Goal: Information Seeking & Learning: Check status

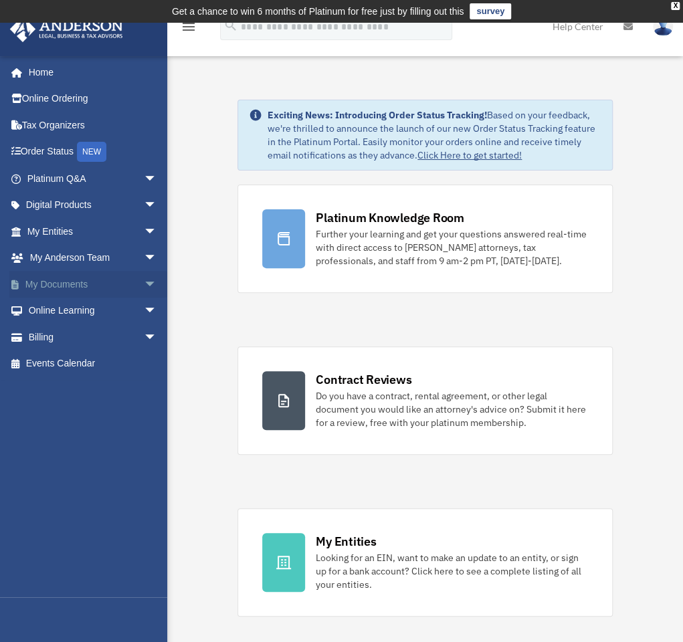
click at [68, 278] on link "My Documents arrow_drop_down" at bounding box center [93, 284] width 168 height 27
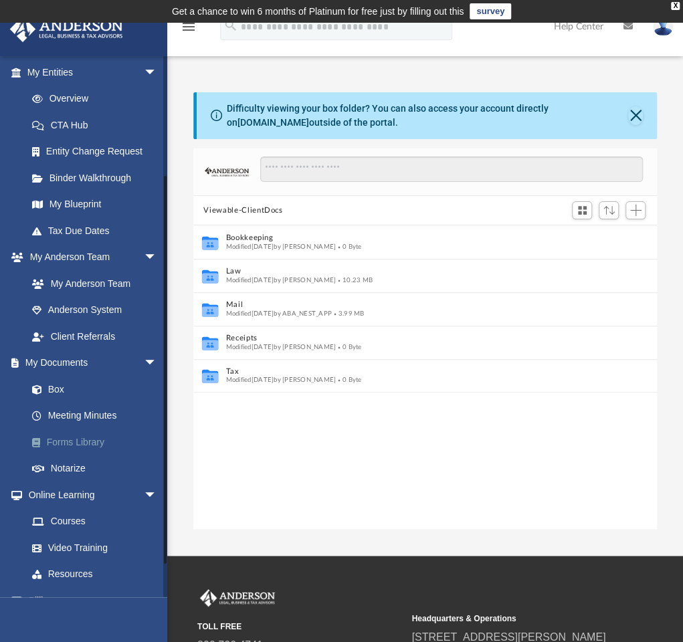
scroll to position [158, 0]
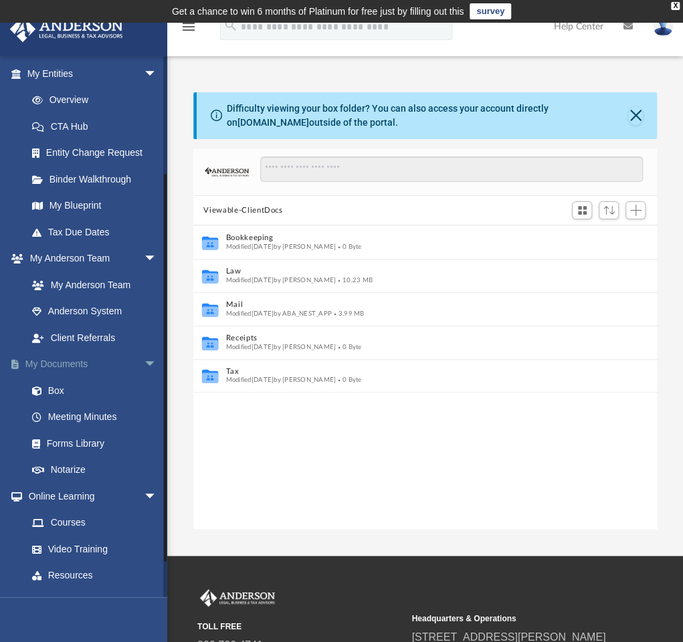
click at [114, 360] on link "My Documents arrow_drop_down" at bounding box center [93, 364] width 168 height 27
click at [62, 388] on link "Box" at bounding box center [98, 390] width 158 height 27
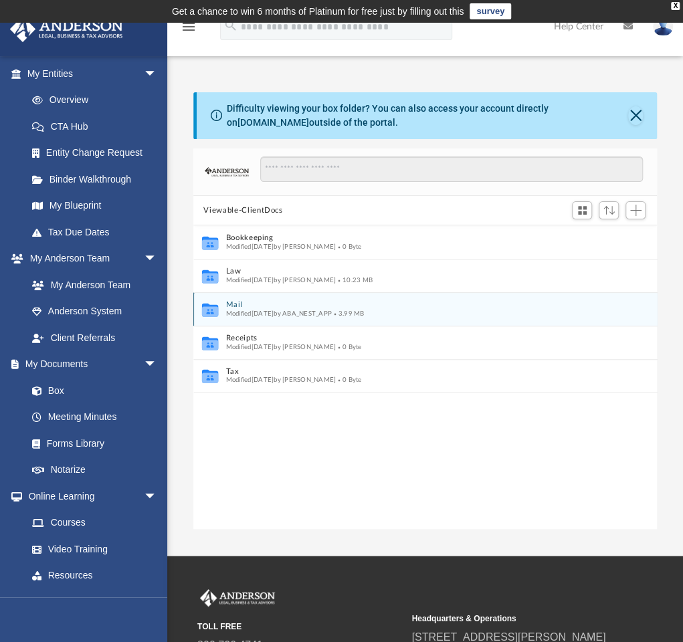
click at [217, 307] on icon "grid" at bounding box center [209, 311] width 16 height 10
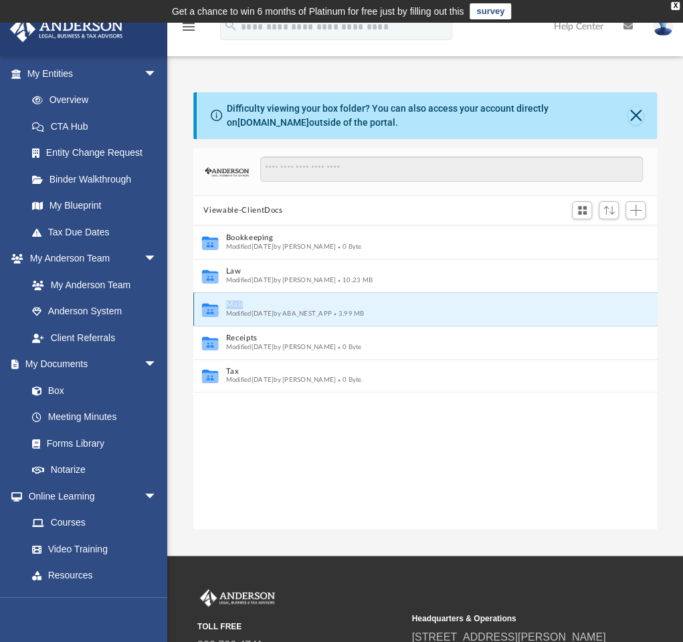
click at [217, 307] on icon "grid" at bounding box center [209, 311] width 16 height 10
click at [258, 307] on button "Mail" at bounding box center [415, 305] width 381 height 9
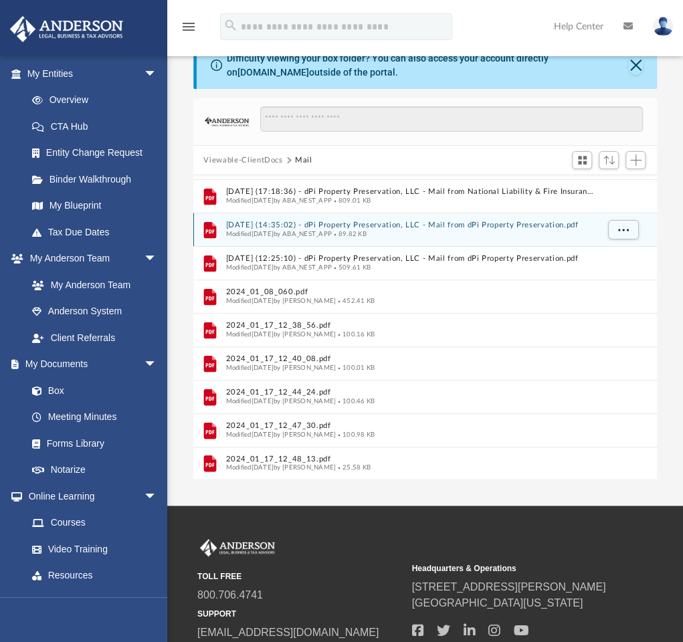
scroll to position [59, 0]
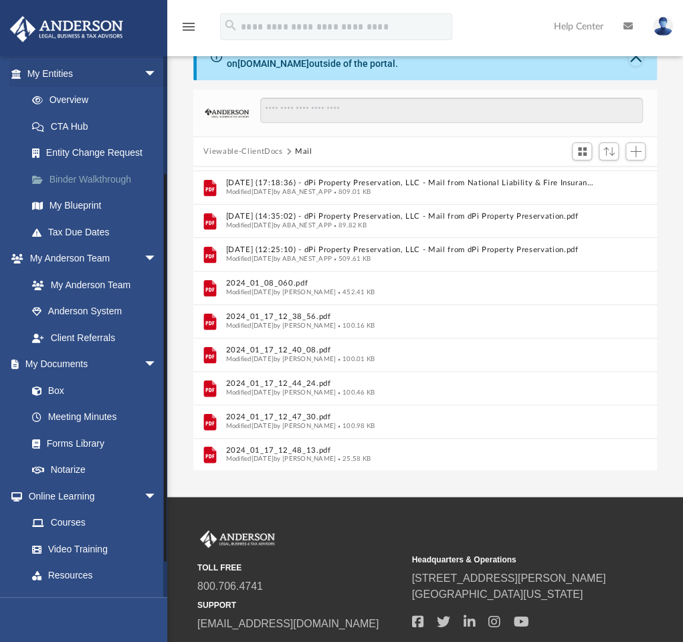
click at [85, 178] on link "Binder Walkthrough" at bounding box center [98, 179] width 158 height 27
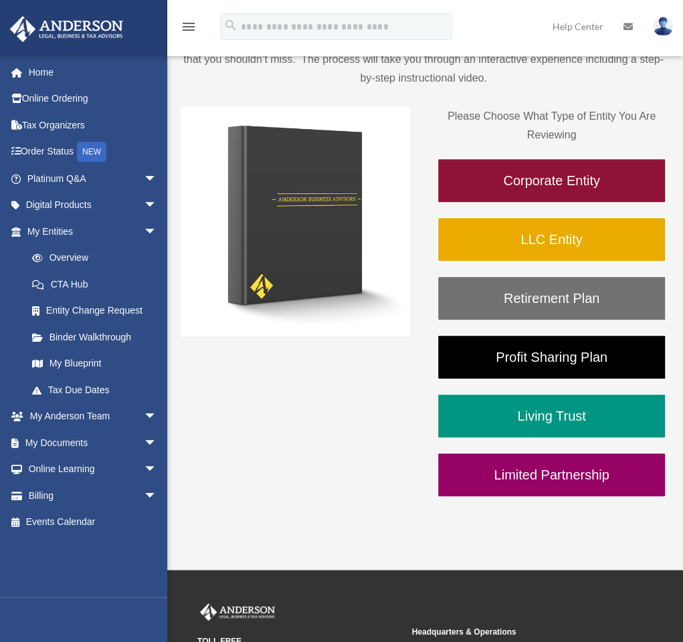
scroll to position [84, 0]
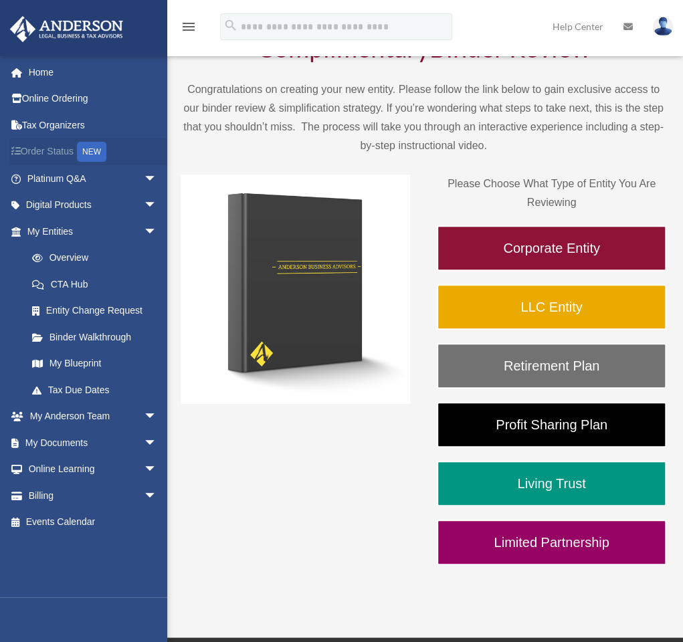
click at [52, 154] on link "Order Status NEW" at bounding box center [93, 151] width 168 height 27
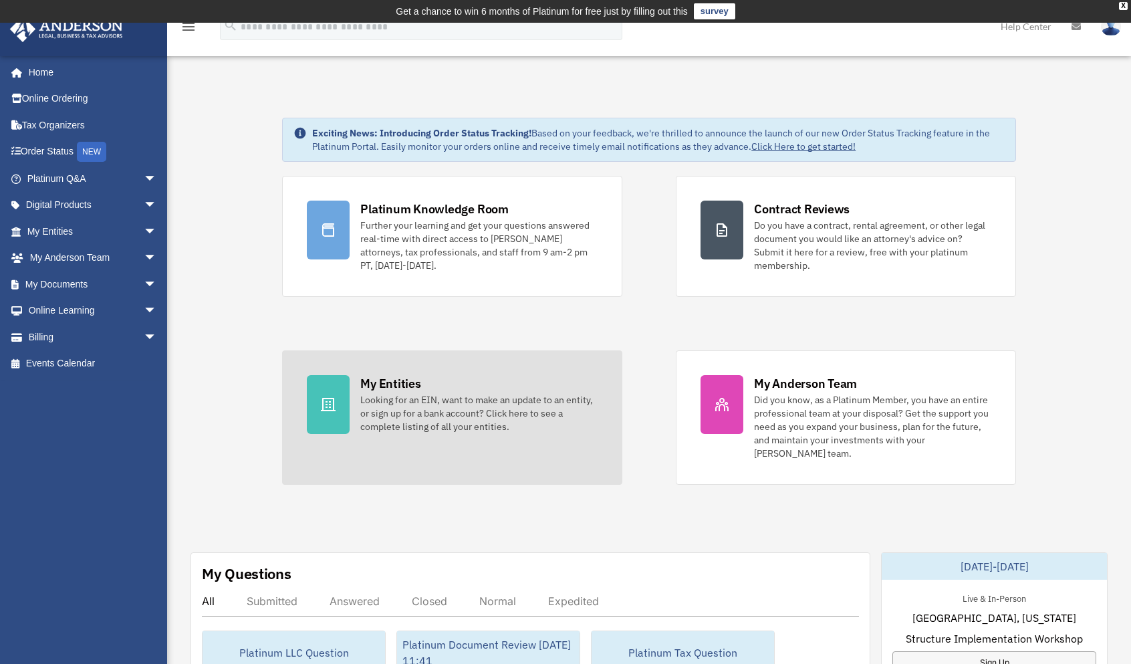
click at [389, 398] on div "Looking for an EIN, want to make an update to an entity, or sign up for a bank …" at bounding box center [478, 413] width 237 height 40
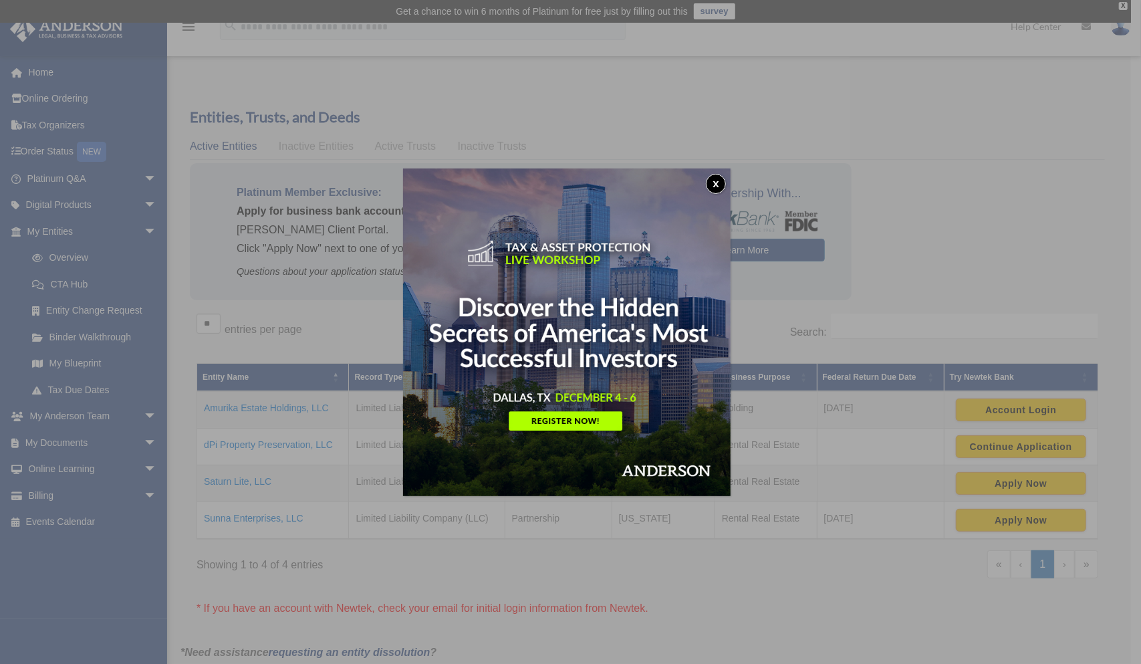
click at [715, 186] on button "x" at bounding box center [716, 184] width 20 height 20
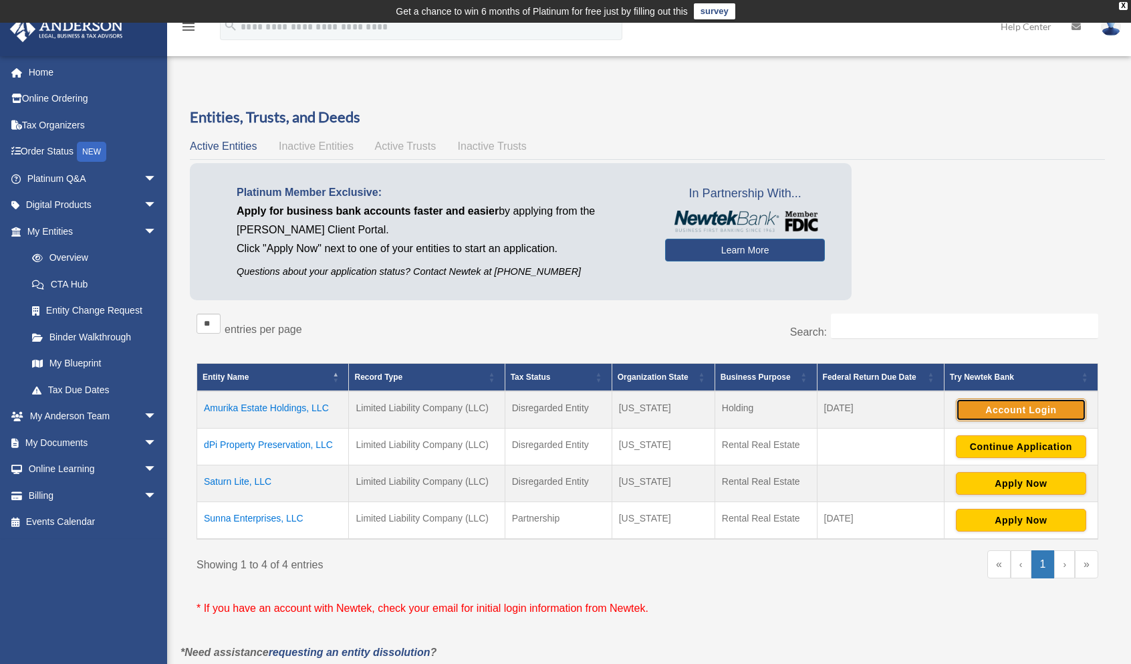
click at [1020, 409] on button "Account Login" at bounding box center [1021, 410] width 130 height 23
click at [290, 409] on td "Amurika Estate Holdings, LLC" at bounding box center [273, 409] width 152 height 37
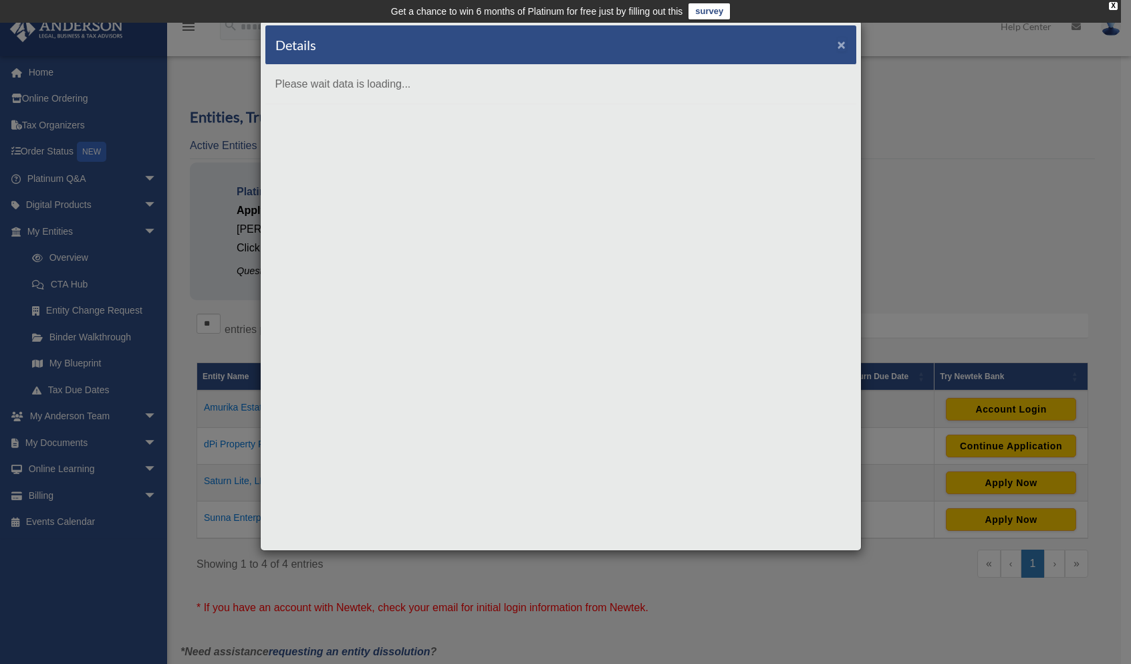
click at [838, 41] on button "×" at bounding box center [842, 44] width 9 height 14
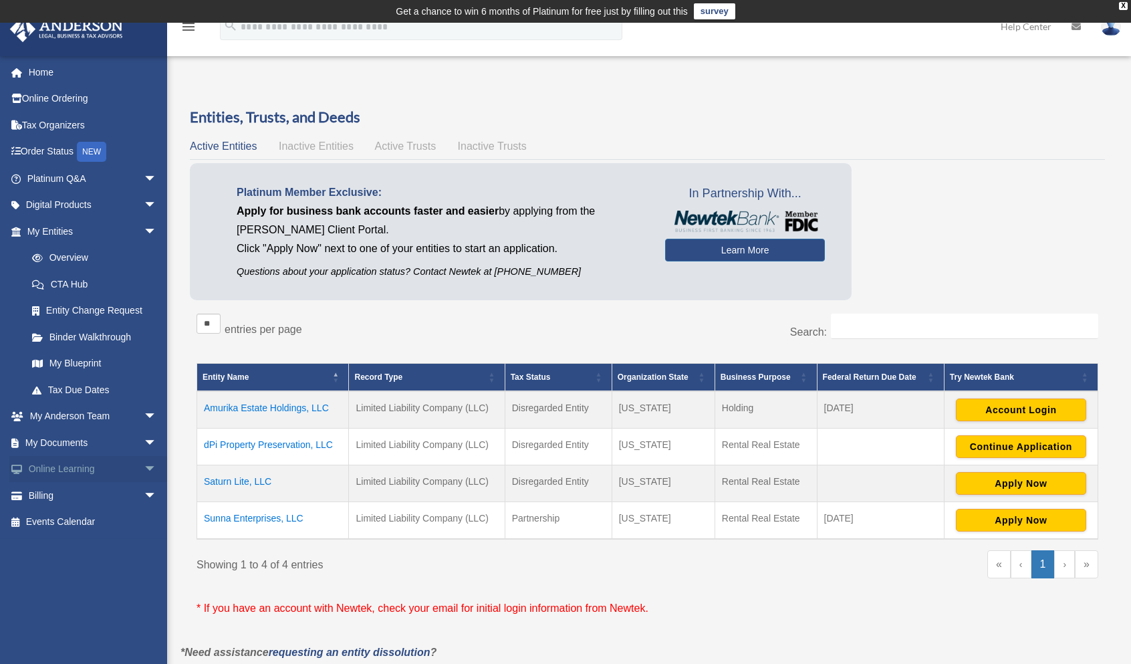
click at [144, 471] on span "arrow_drop_down" at bounding box center [157, 469] width 27 height 27
click at [75, 437] on link "My Documents arrow_drop_down" at bounding box center [93, 442] width 168 height 27
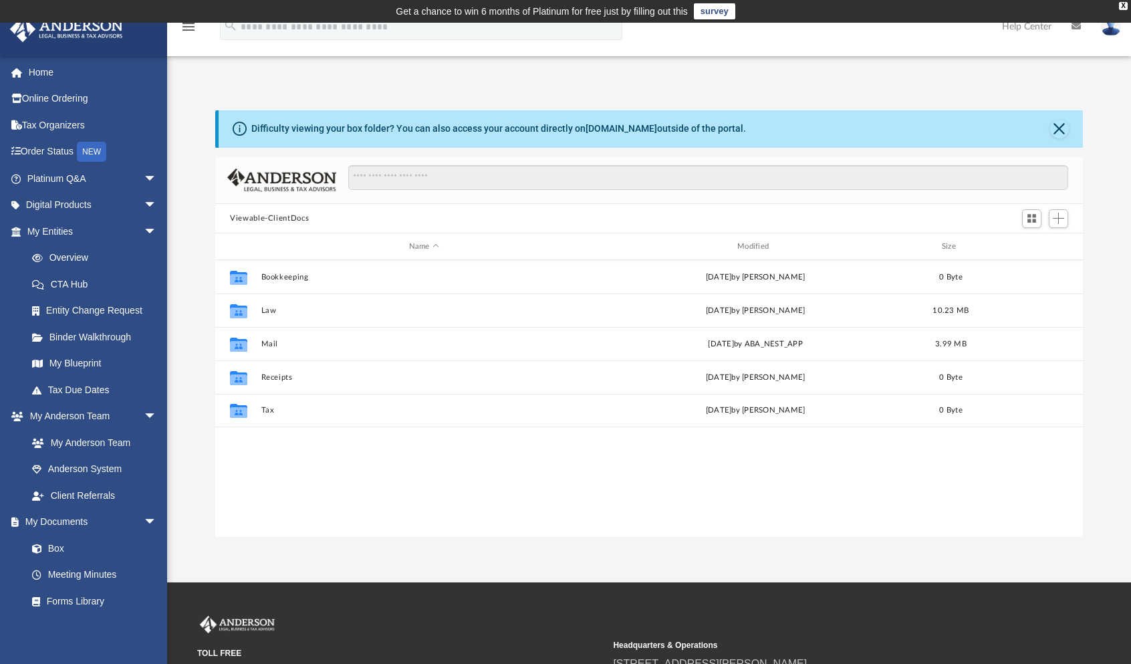
scroll to position [294, 857]
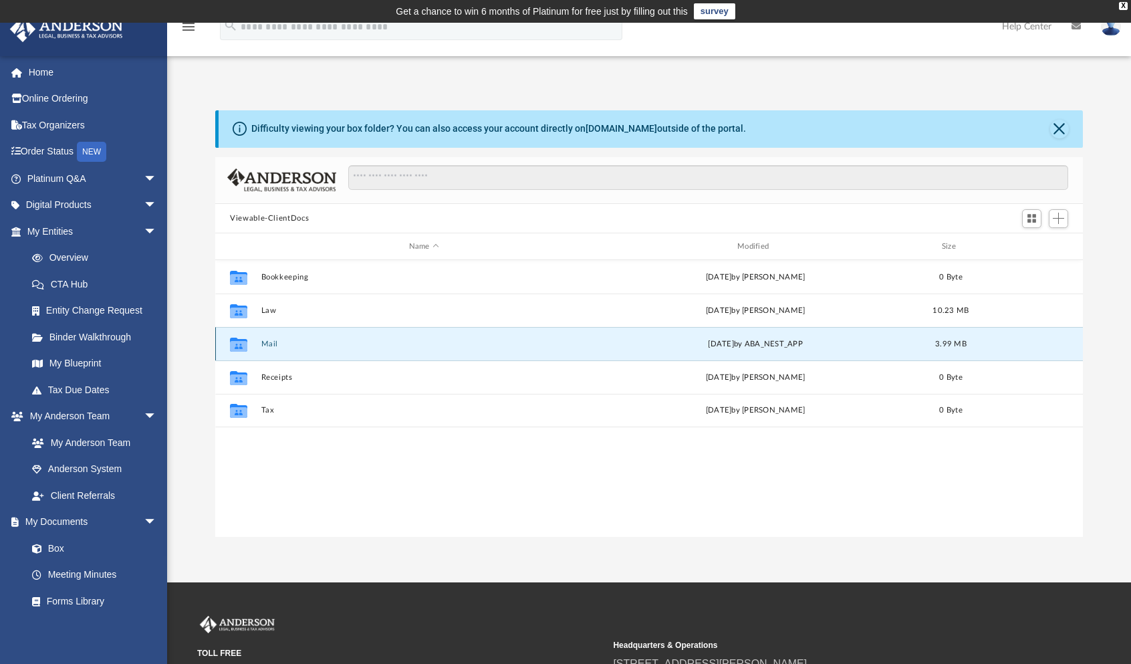
click at [265, 342] on button "Mail" at bounding box center [424, 344] width 326 height 9
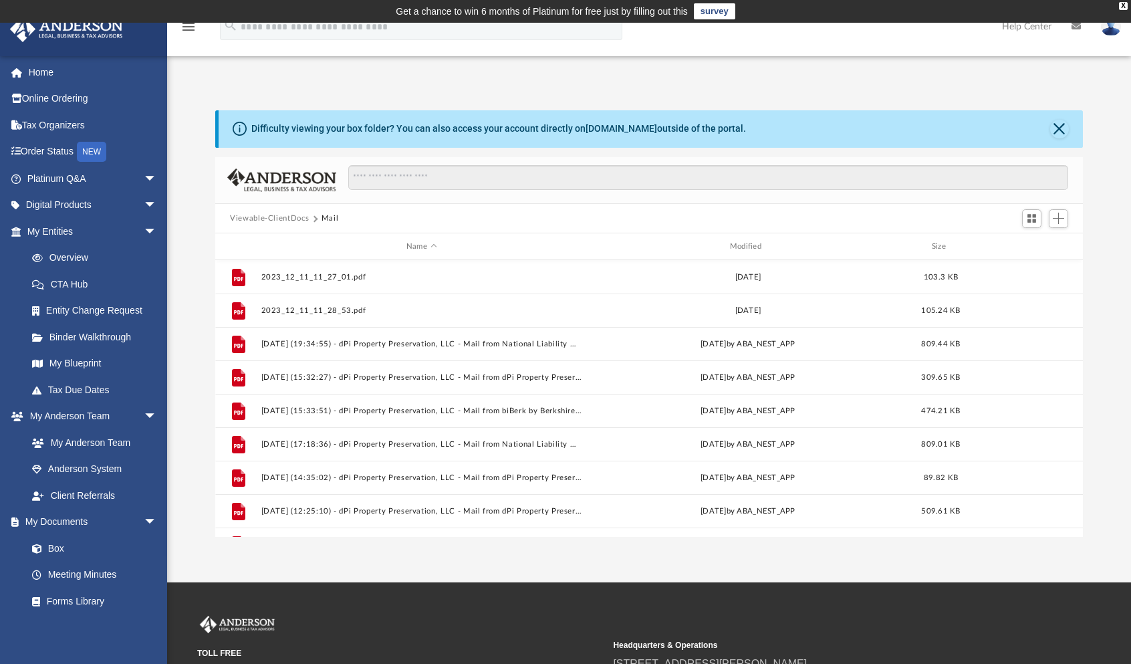
click at [183, 194] on div "Difficulty viewing your box folder? You can also access your account directly o…" at bounding box center [649, 323] width 964 height 427
click at [1052, 132] on button "Close" at bounding box center [1059, 129] width 19 height 19
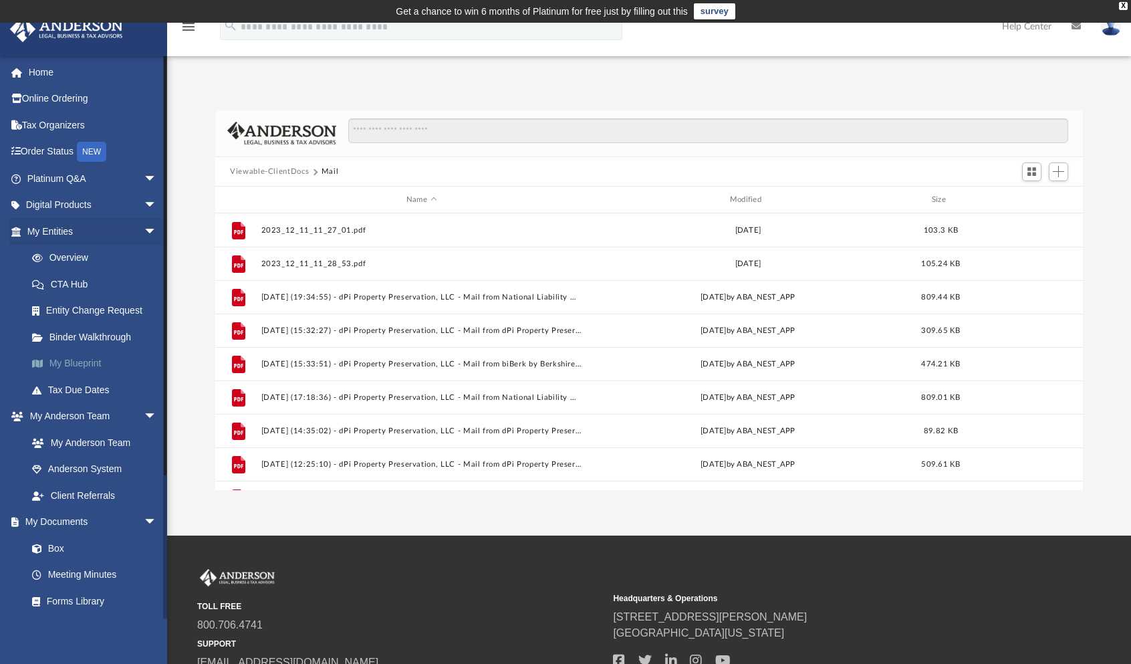
click at [100, 360] on link "My Blueprint" at bounding box center [98, 363] width 158 height 27
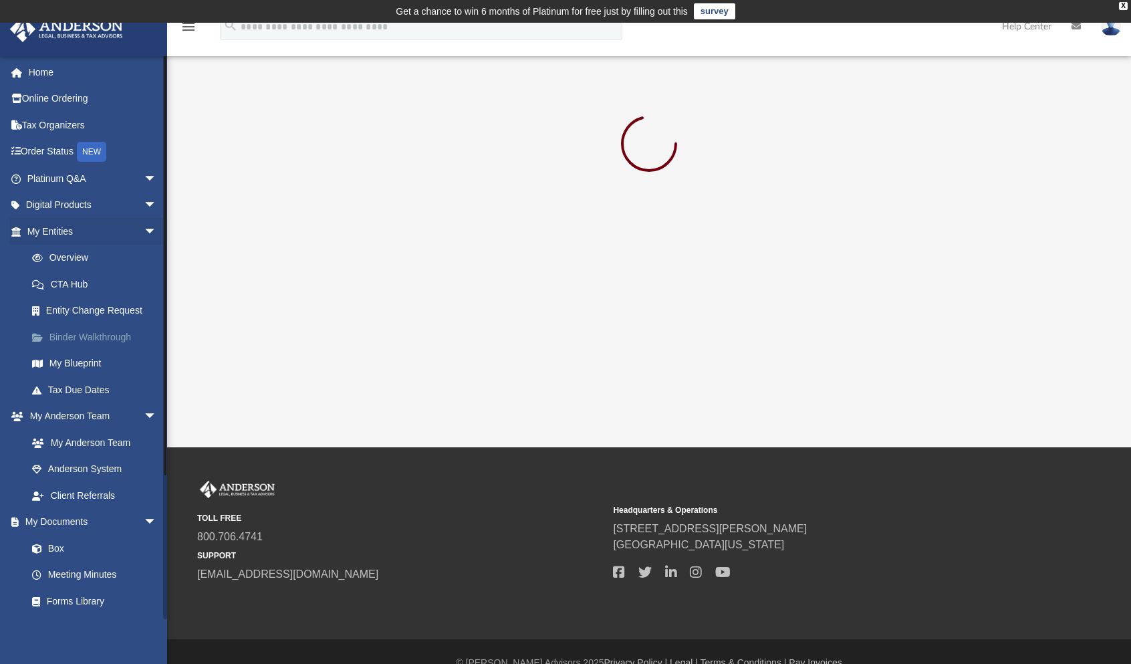
click at [104, 338] on link "Binder Walkthrough" at bounding box center [98, 337] width 158 height 27
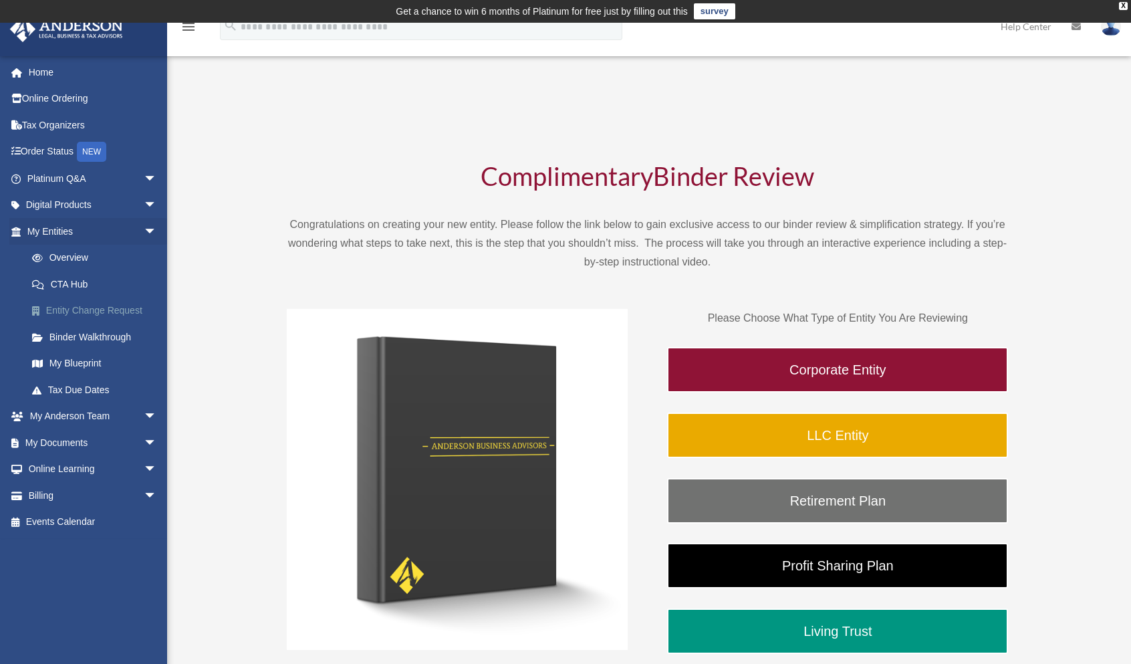
click at [93, 308] on link "Entity Change Request" at bounding box center [98, 311] width 158 height 27
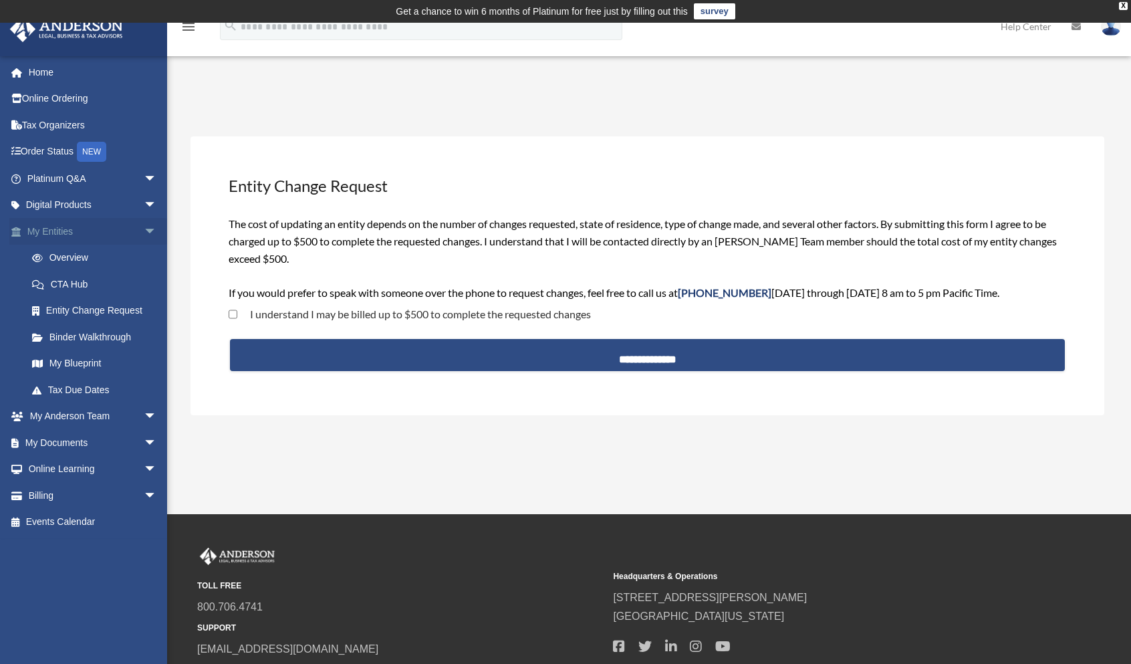
click at [62, 226] on link "My Entities arrow_drop_down" at bounding box center [93, 231] width 168 height 27
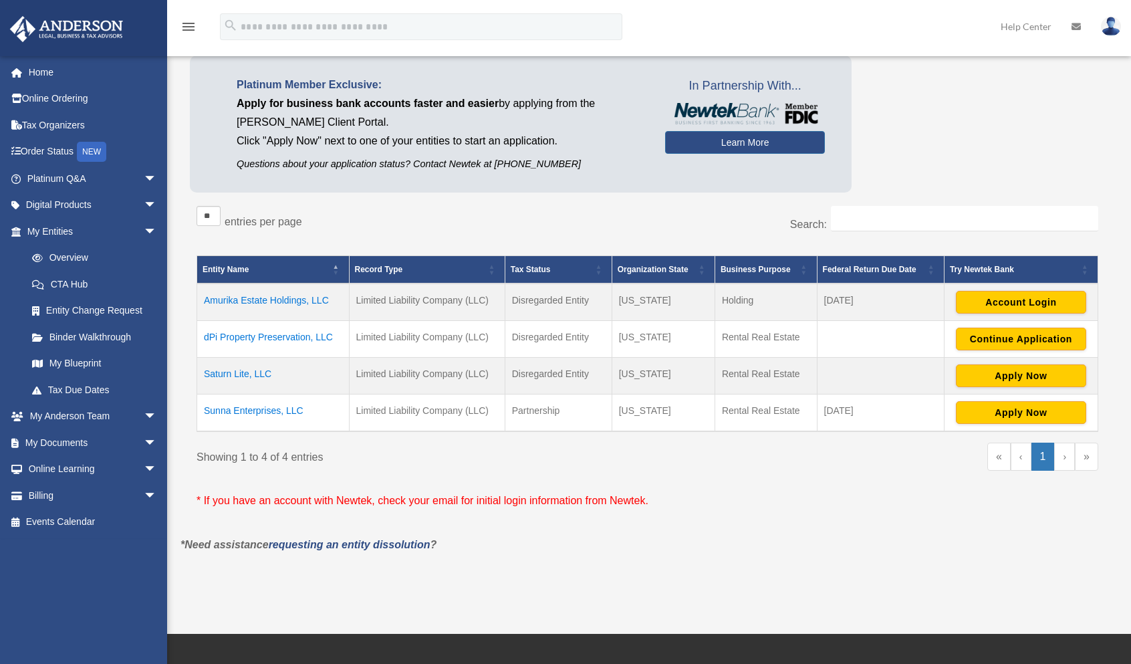
scroll to position [112, 0]
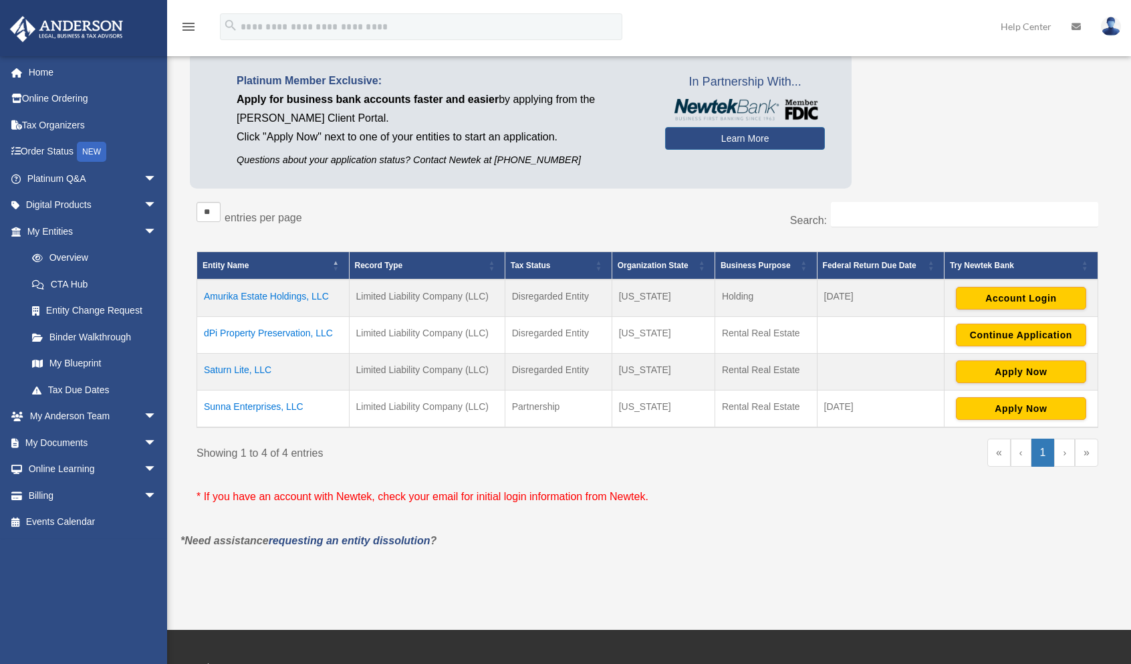
click at [255, 292] on td "Amurika Estate Holdings, LLC" at bounding box center [273, 297] width 152 height 37
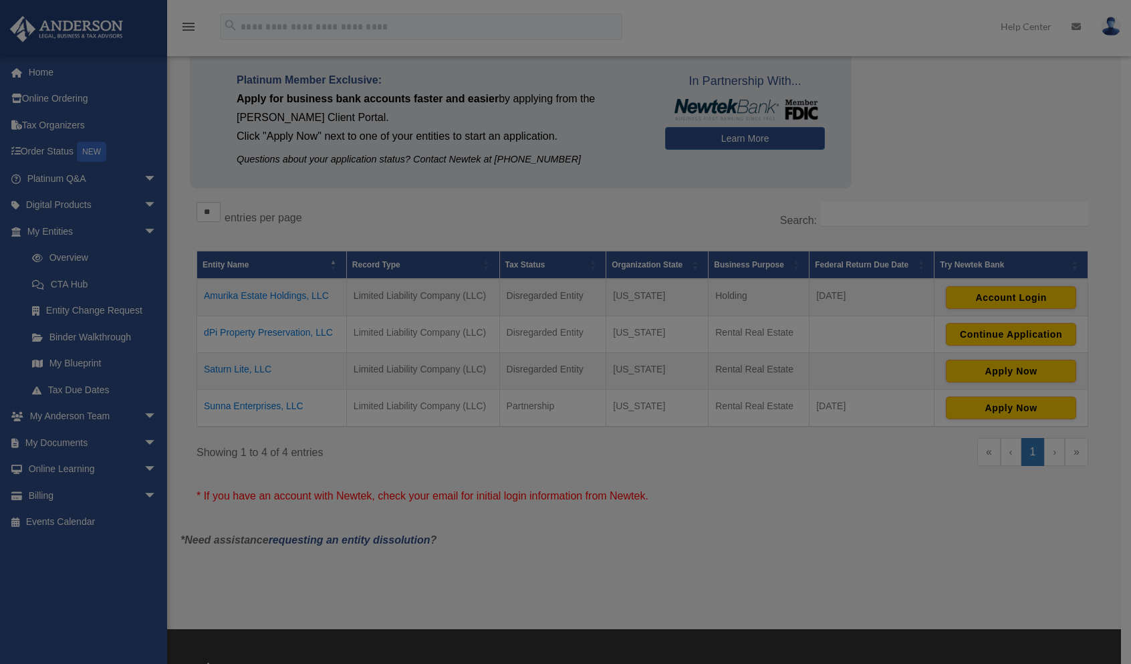
click at [255, 292] on body "X Get a chance to win 6 months of Platinum for free just by filling out this su…" at bounding box center [565, 384] width 1131 height 992
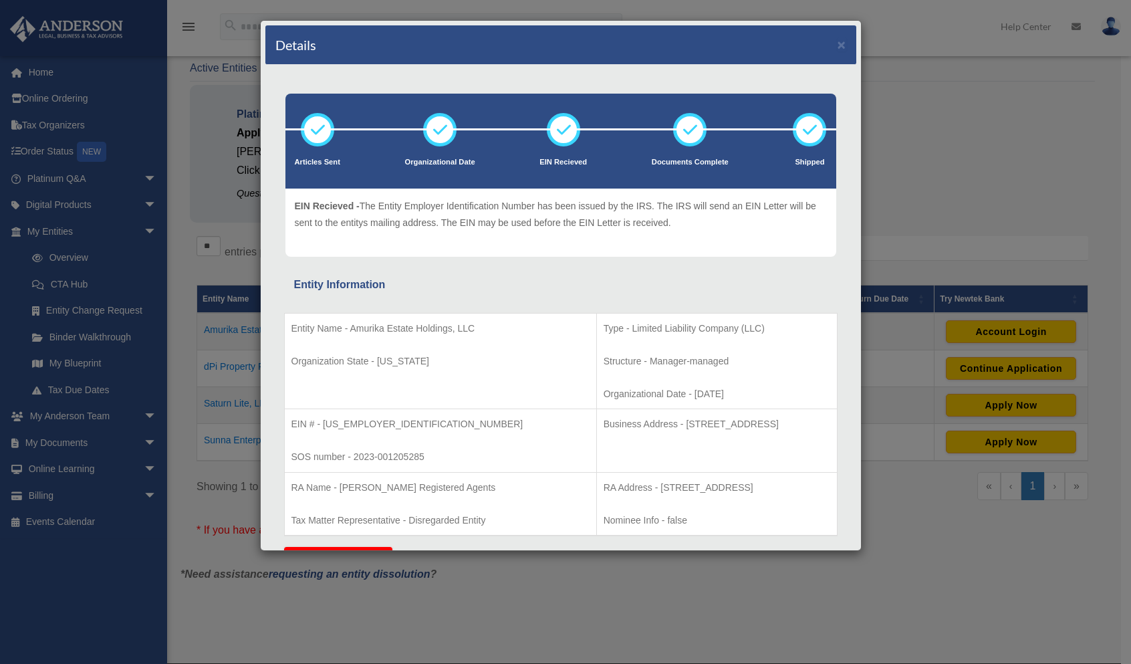
scroll to position [70, 0]
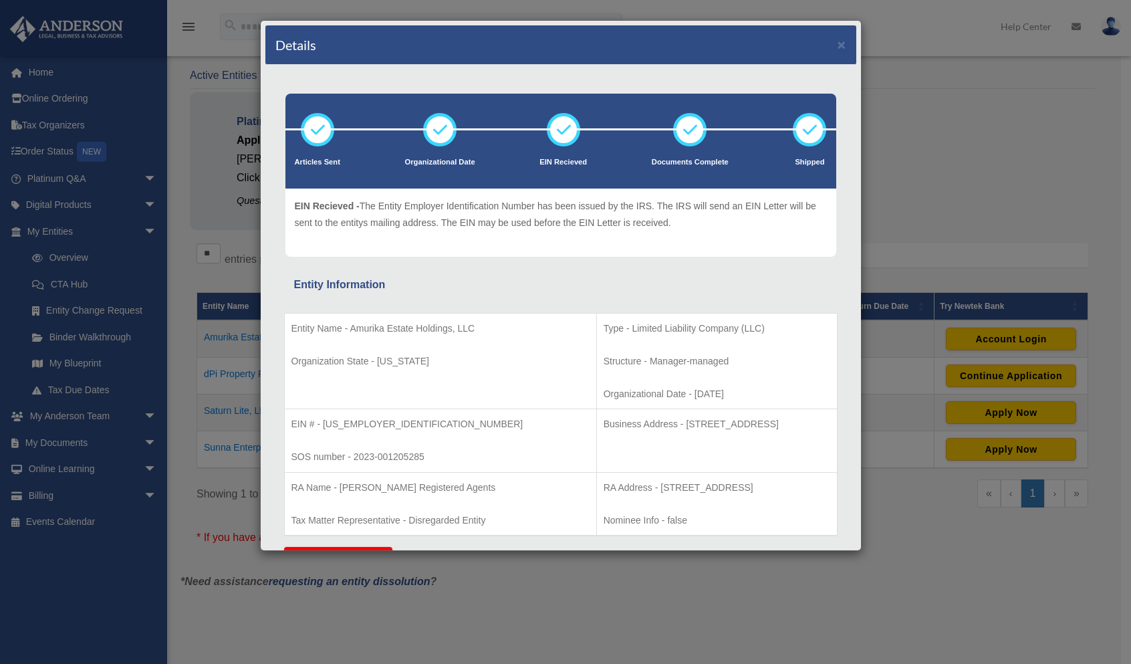
click at [478, 286] on div "Entity Information" at bounding box center [561, 284] width 534 height 19
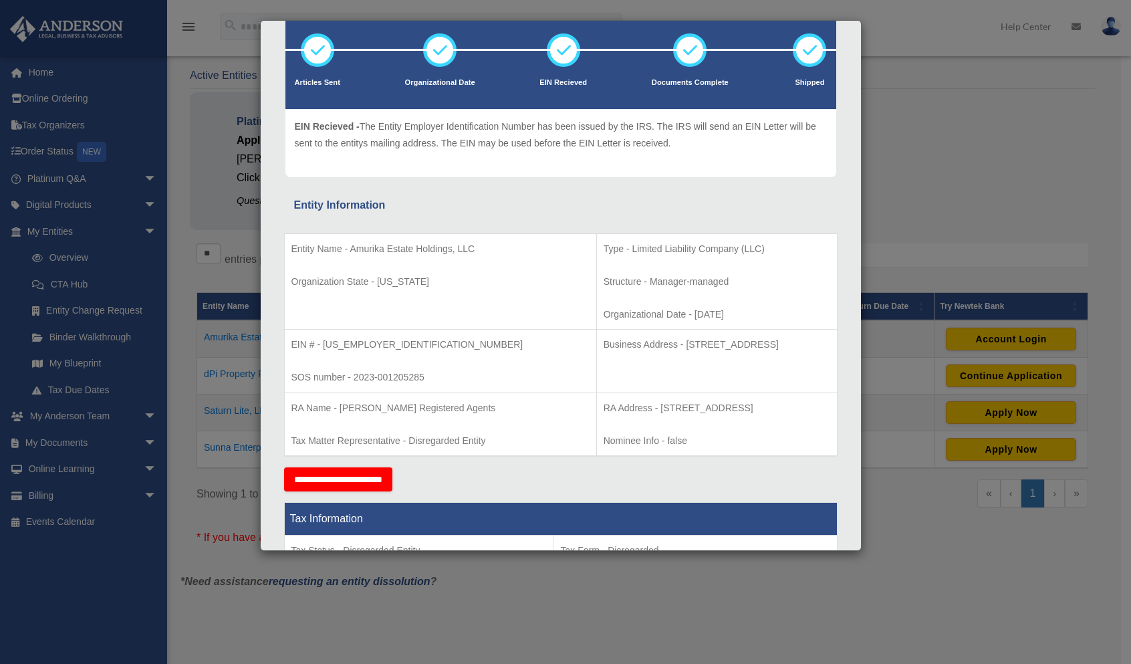
scroll to position [0, 0]
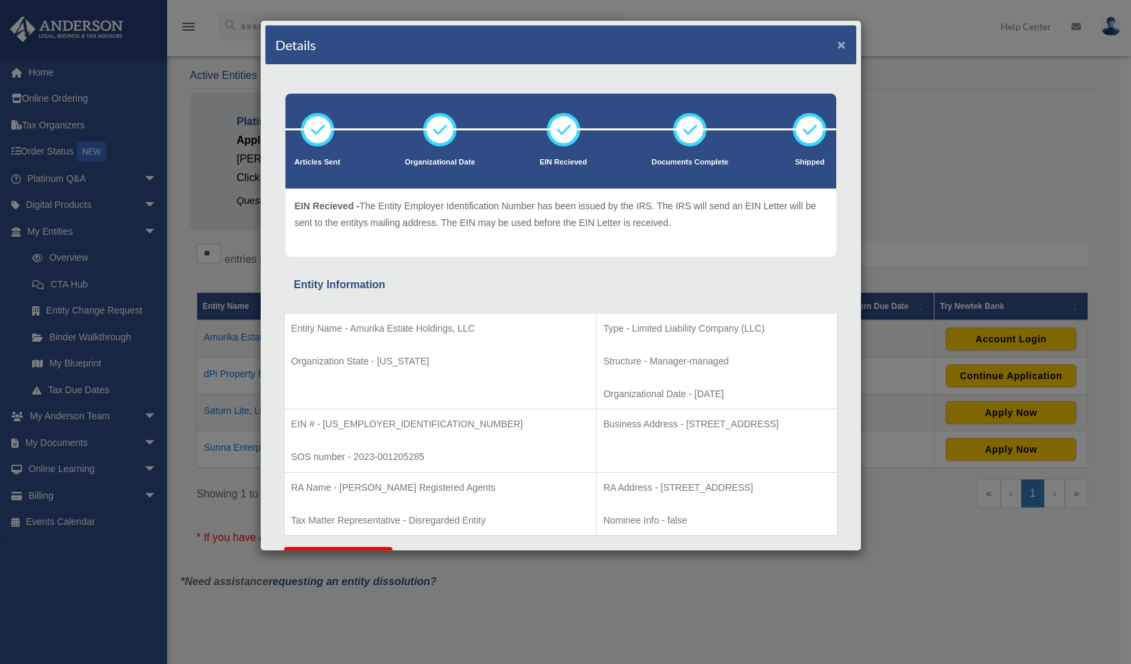
click at [838, 39] on button "×" at bounding box center [842, 44] width 9 height 14
